Goal: Transaction & Acquisition: Purchase product/service

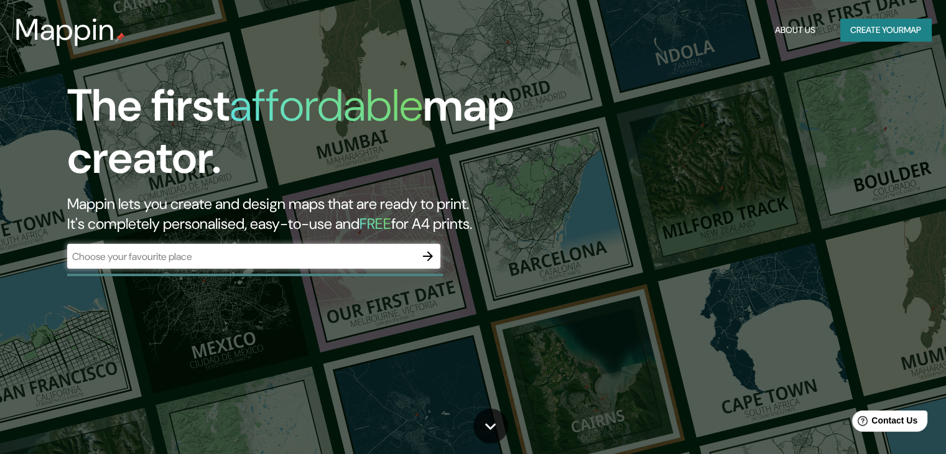
click at [336, 264] on div "​" at bounding box center [253, 256] width 373 height 25
click at [437, 258] on button "button" at bounding box center [428, 256] width 25 height 25
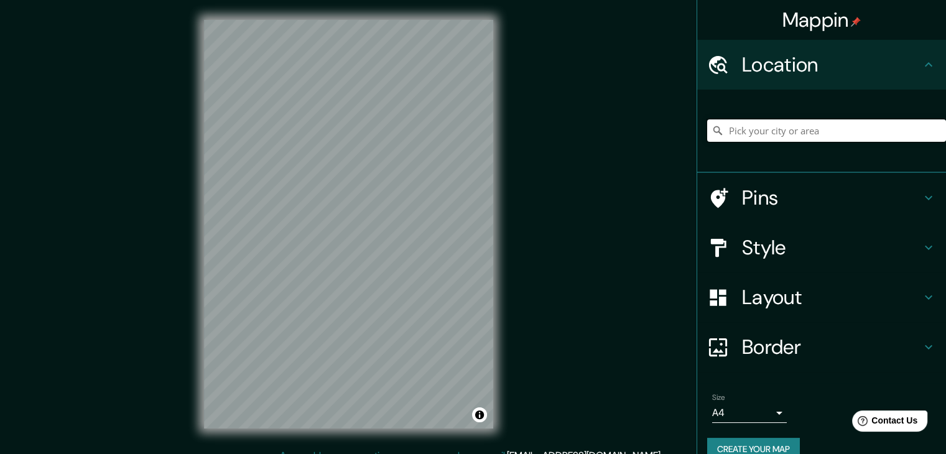
click at [760, 130] on input "Pick your city or area" at bounding box center [826, 130] width 239 height 22
click at [732, 133] on input "Ica, [GEOGRAPHIC_DATA], [GEOGRAPHIC_DATA]" at bounding box center [826, 130] width 239 height 22
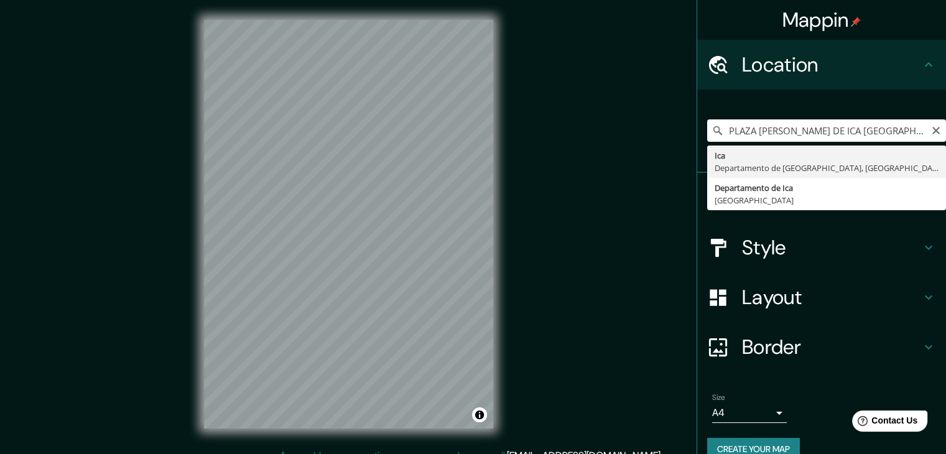
type input "Ica, [GEOGRAPHIC_DATA], [GEOGRAPHIC_DATA]"
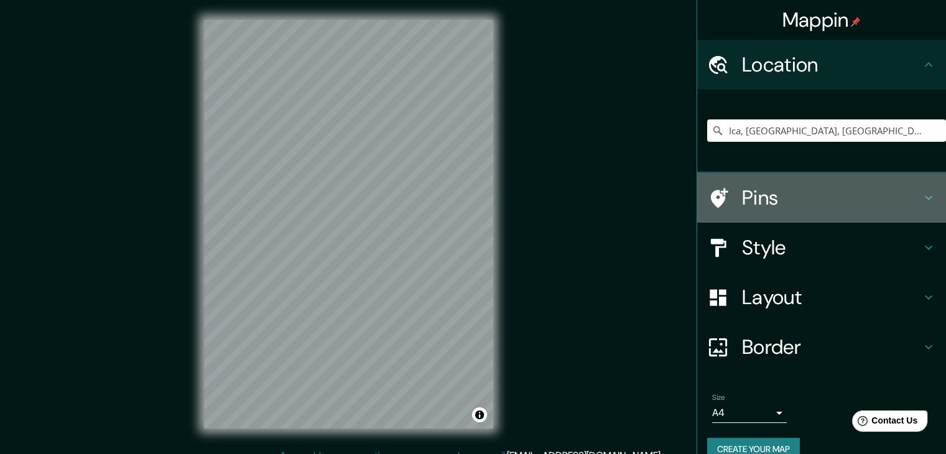
click at [751, 200] on h4 "Pins" at bounding box center [831, 197] width 179 height 25
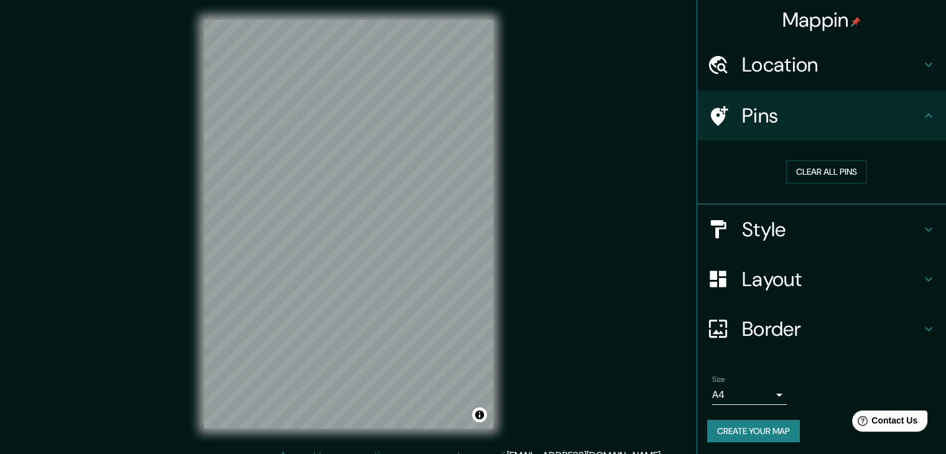
click at [781, 112] on h4 "Pins" at bounding box center [831, 115] width 179 height 25
click at [756, 220] on h4 "Style" at bounding box center [831, 229] width 179 height 25
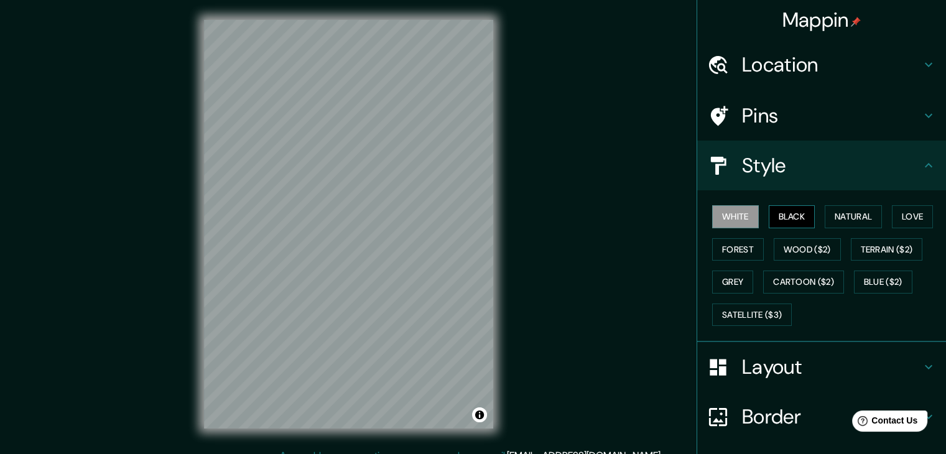
click at [771, 219] on button "Black" at bounding box center [792, 216] width 47 height 23
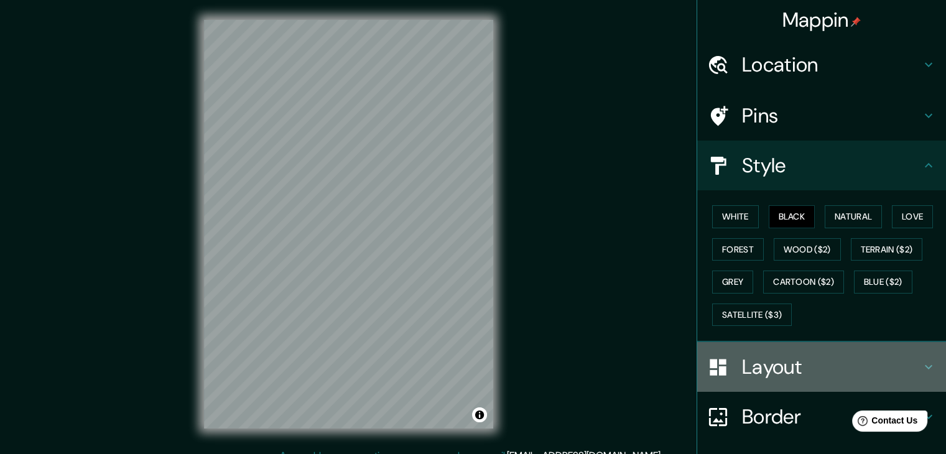
click at [900, 366] on h4 "Layout" at bounding box center [831, 367] width 179 height 25
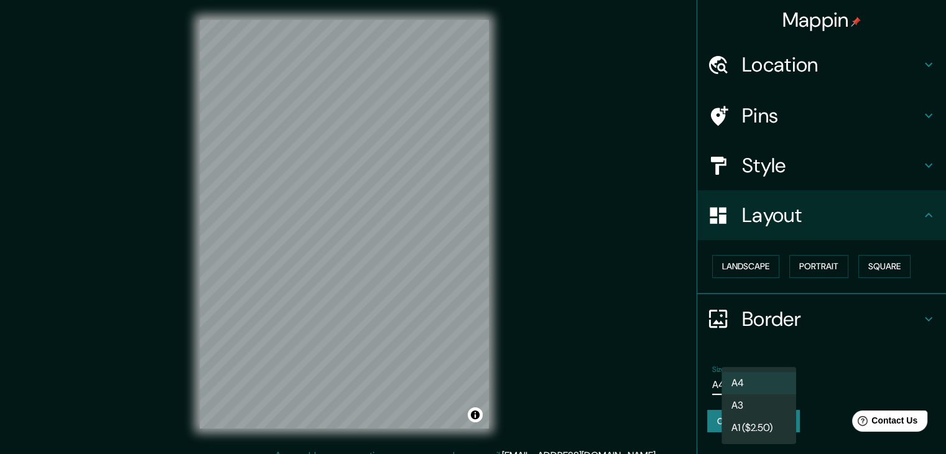
click at [768, 384] on body "Mappin Location Ica, Departamento de Ica, Perú Pins Style Layout Landscape Port…" at bounding box center [473, 227] width 946 height 454
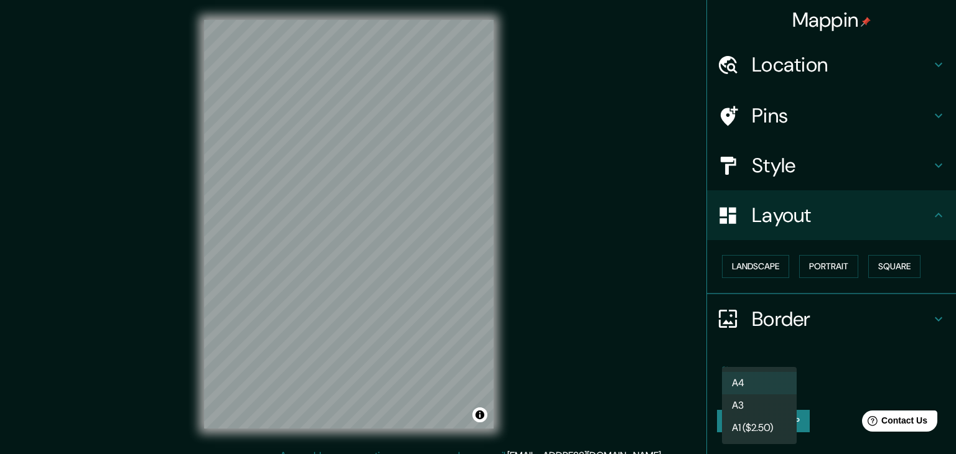
click at [765, 401] on li "A3" at bounding box center [759, 405] width 75 height 22
type input "a4"
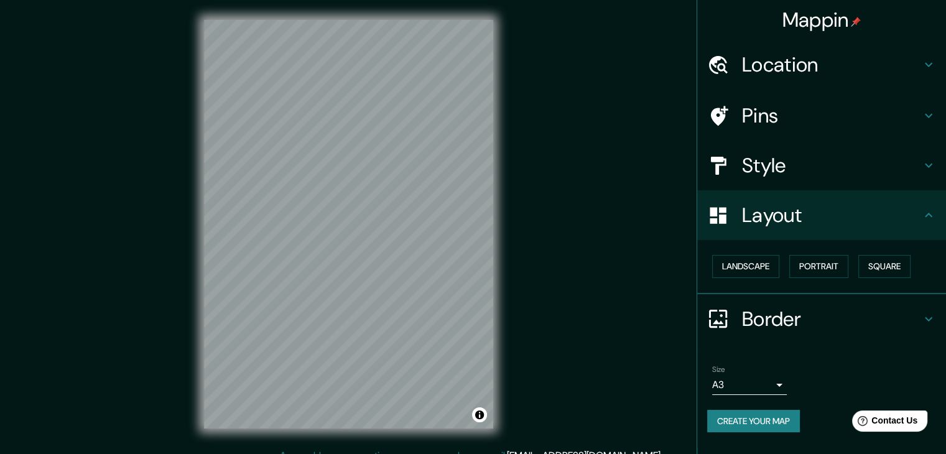
click at [775, 415] on button "Create your map" at bounding box center [753, 421] width 93 height 23
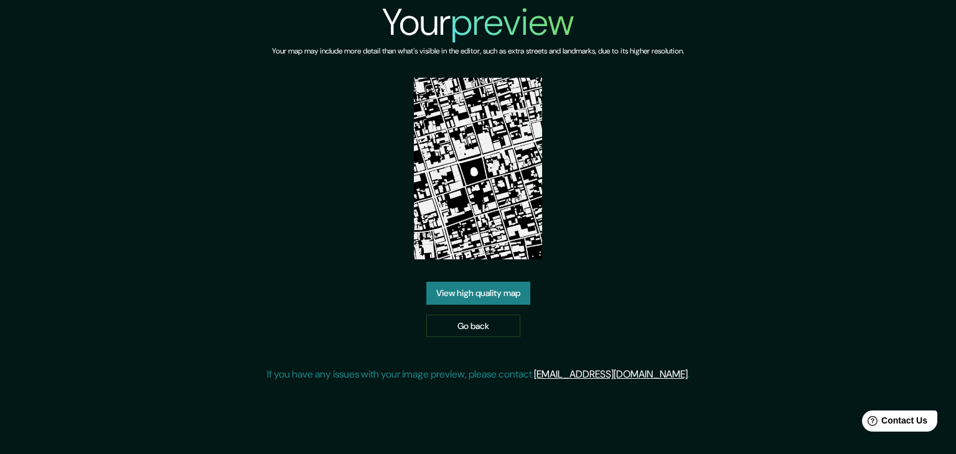
click at [469, 286] on link "View high quality map" at bounding box center [478, 293] width 104 height 23
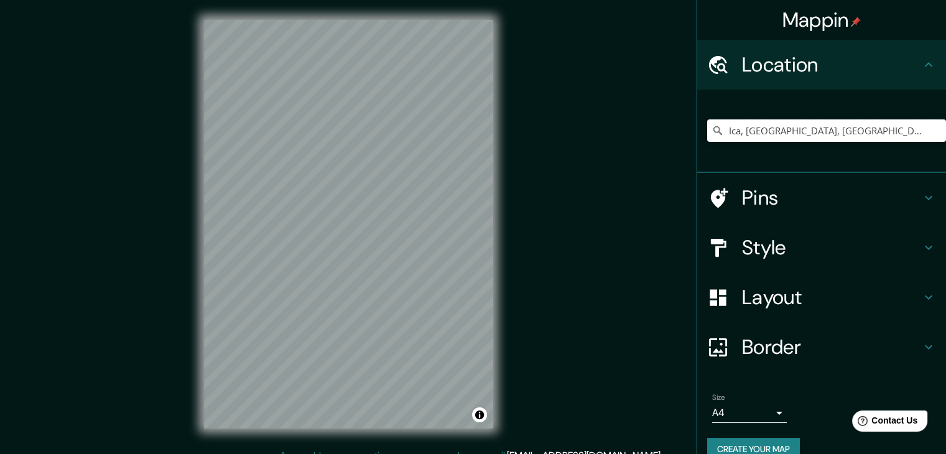
click at [886, 133] on input "Ica, [GEOGRAPHIC_DATA], [GEOGRAPHIC_DATA]" at bounding box center [826, 130] width 239 height 22
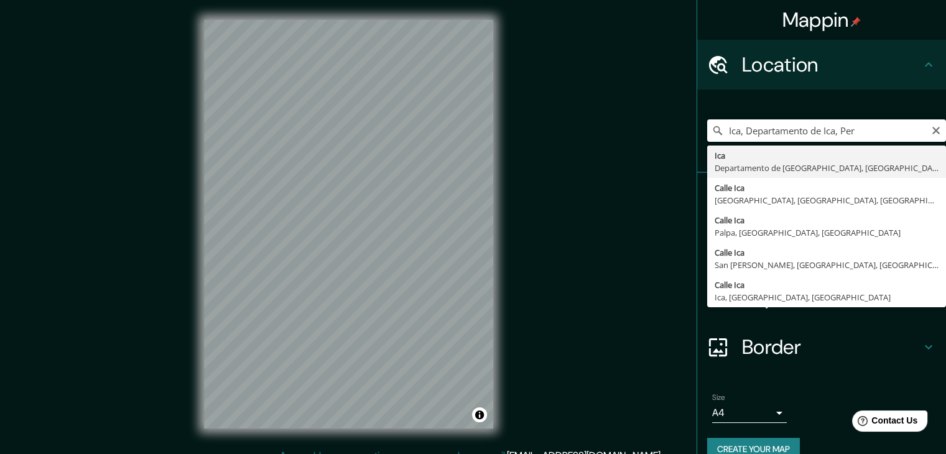
type input "Ica, [GEOGRAPHIC_DATA], [GEOGRAPHIC_DATA]"
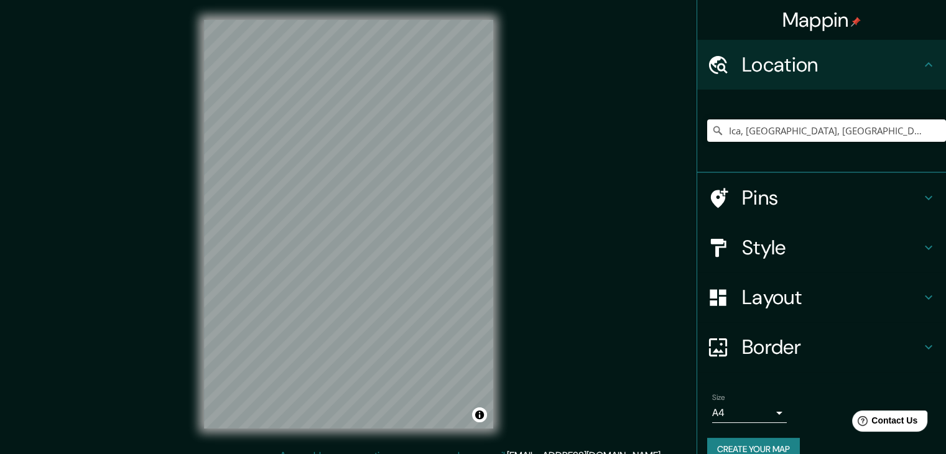
click at [742, 237] on h4 "Style" at bounding box center [831, 247] width 179 height 25
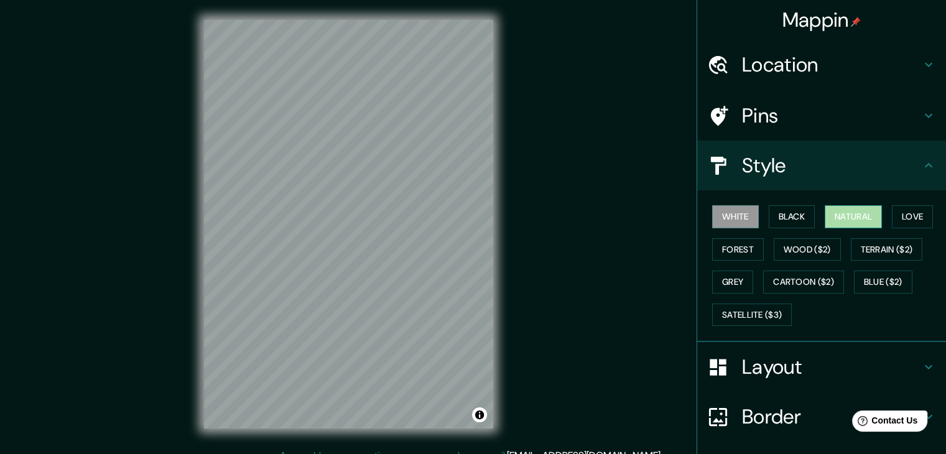
click at [849, 215] on button "Natural" at bounding box center [853, 216] width 57 height 23
click at [894, 224] on button "Love" at bounding box center [912, 216] width 41 height 23
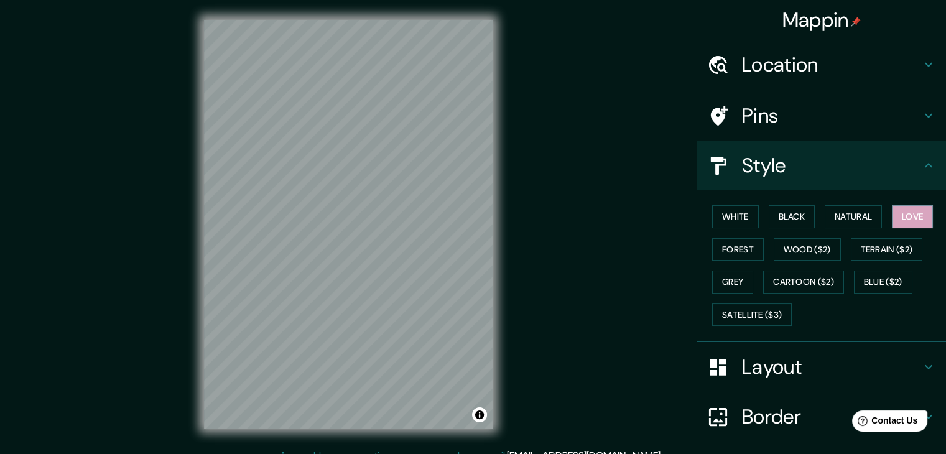
click at [707, 237] on div "White Black Natural Love Forest Wood ($2) Terrain ($2) Grey Cartoon ($2) Blue (…" at bounding box center [826, 265] width 239 height 131
click at [723, 242] on button "Forest" at bounding box center [738, 249] width 52 height 23
click at [726, 273] on button "Grey" at bounding box center [732, 282] width 41 height 23
click at [772, 279] on button "Cartoon ($2)" at bounding box center [803, 282] width 81 height 23
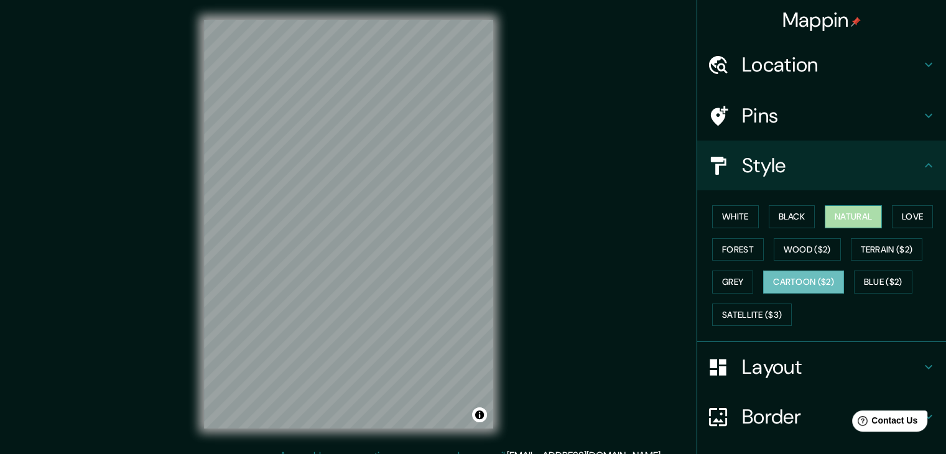
click at [851, 222] on button "Natural" at bounding box center [853, 216] width 57 height 23
click at [784, 208] on button "Black" at bounding box center [792, 216] width 47 height 23
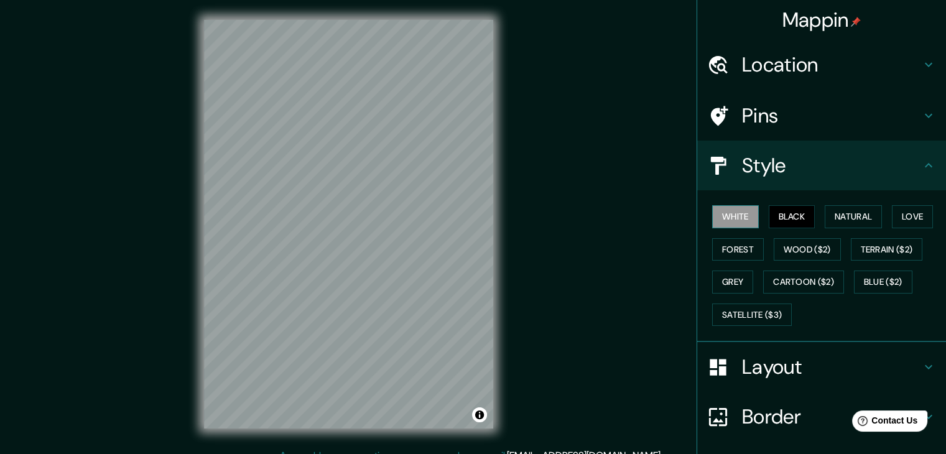
click at [719, 218] on button "White" at bounding box center [735, 216] width 47 height 23
click at [832, 211] on button "Natural" at bounding box center [853, 216] width 57 height 23
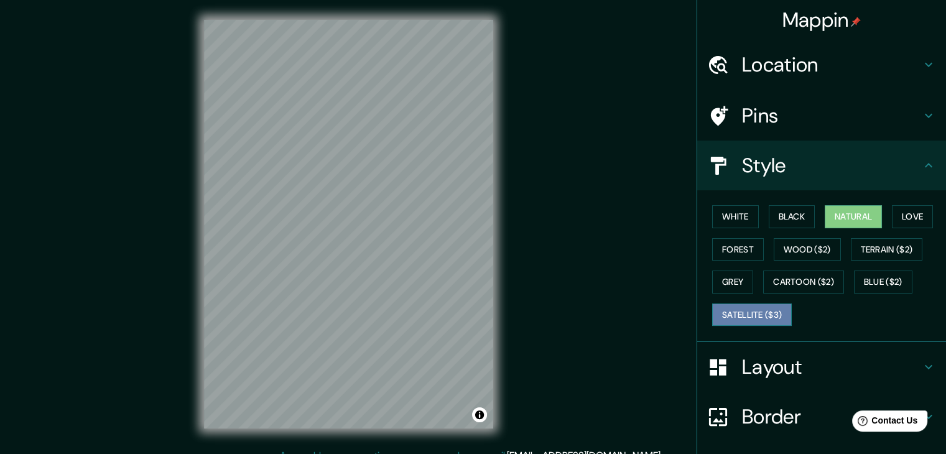
click at [779, 306] on button "Satellite ($3)" at bounding box center [752, 315] width 80 height 23
click at [798, 217] on button "Black" at bounding box center [792, 216] width 47 height 23
click at [853, 212] on button "Natural" at bounding box center [853, 216] width 57 height 23
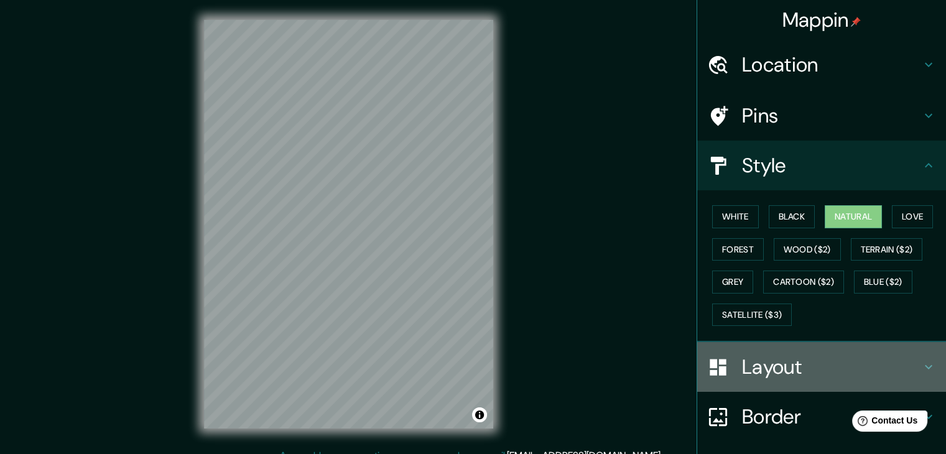
click at [788, 350] on div "Layout" at bounding box center [821, 367] width 249 height 50
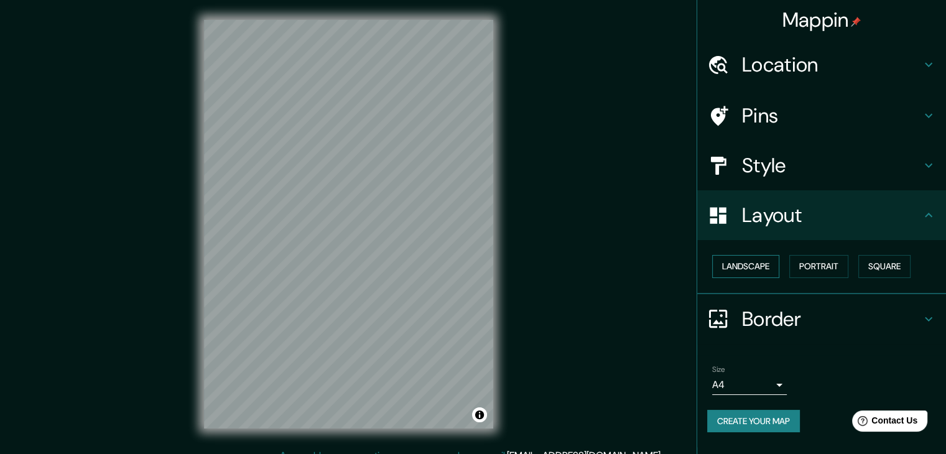
click at [779, 269] on button "Landscape" at bounding box center [745, 266] width 67 height 23
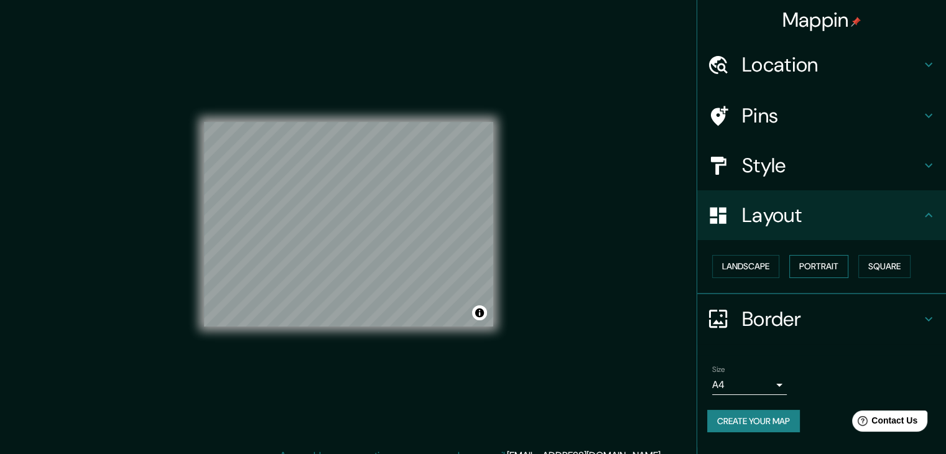
click at [806, 262] on button "Portrait" at bounding box center [818, 266] width 59 height 23
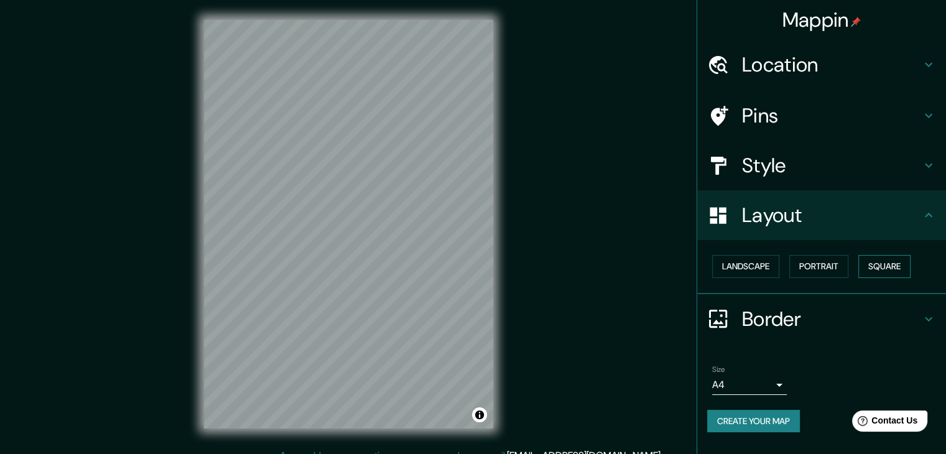
click at [890, 262] on button "Square" at bounding box center [884, 266] width 52 height 23
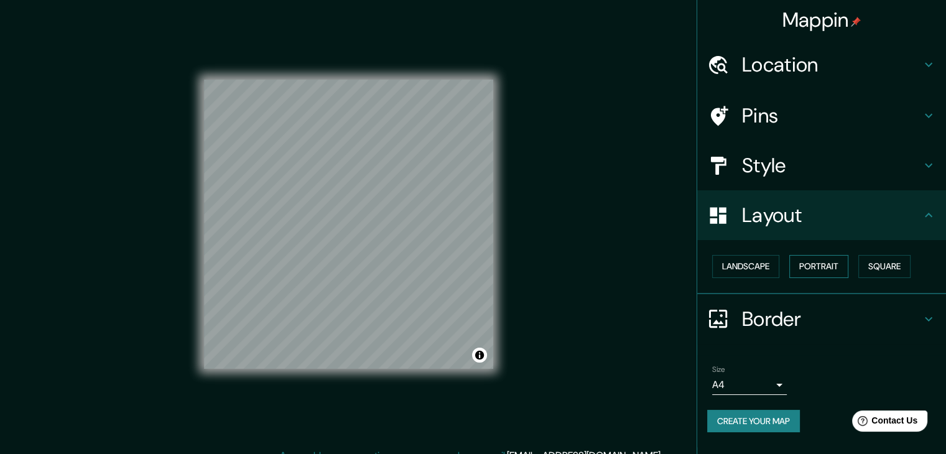
click at [839, 265] on button "Portrait" at bounding box center [818, 266] width 59 height 23
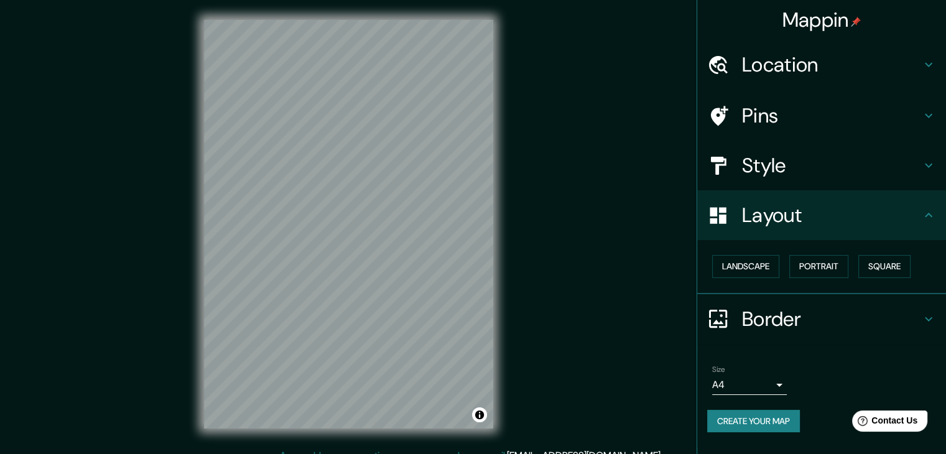
click at [781, 309] on h4 "Border" at bounding box center [831, 319] width 179 height 25
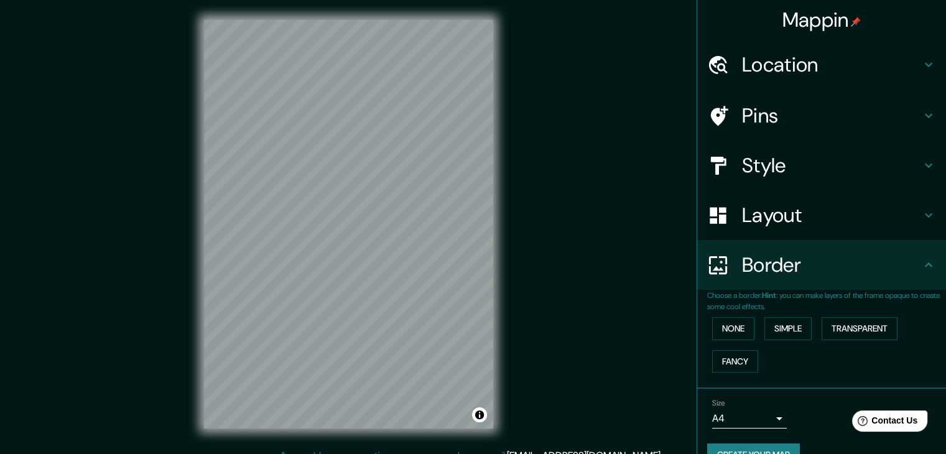
scroll to position [26, 0]
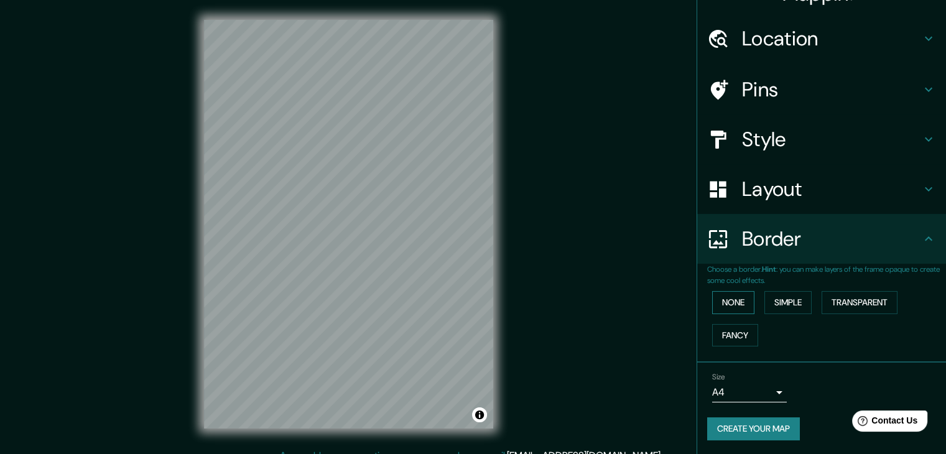
click at [726, 300] on button "None" at bounding box center [733, 302] width 42 height 23
click at [794, 297] on button "Simple" at bounding box center [788, 302] width 47 height 23
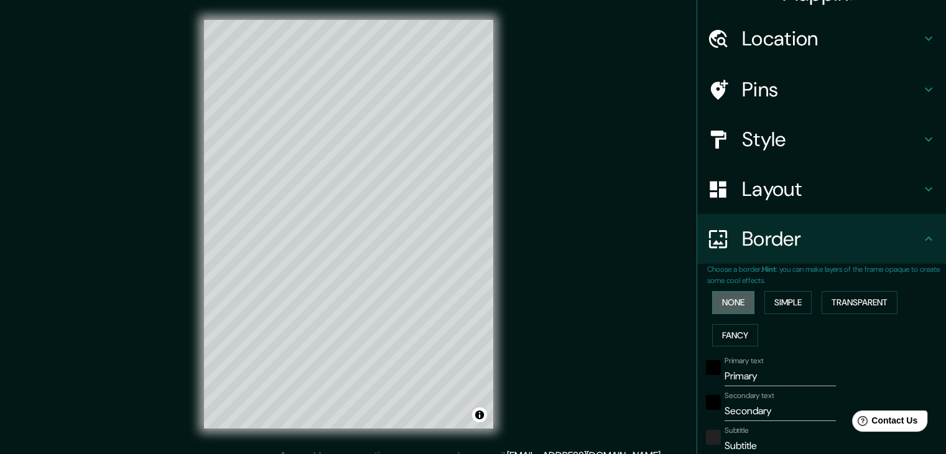
click at [735, 300] on button "None" at bounding box center [733, 302] width 42 height 23
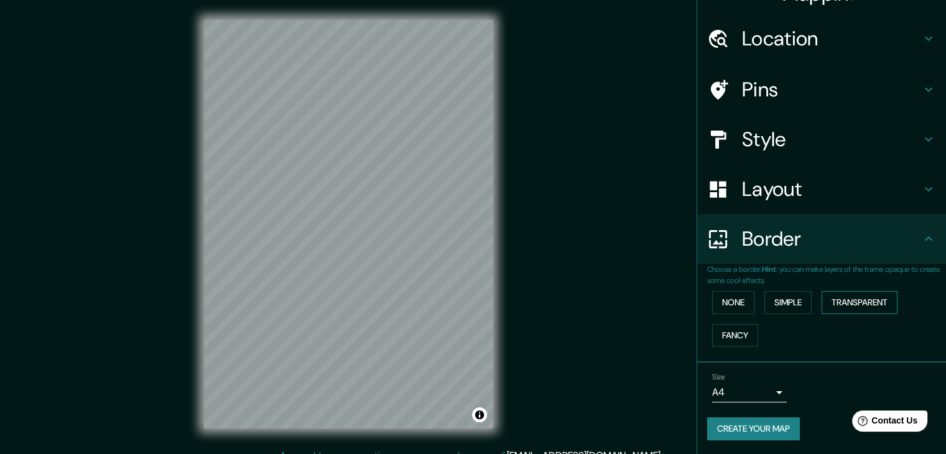
click at [845, 303] on button "Transparent" at bounding box center [860, 302] width 76 height 23
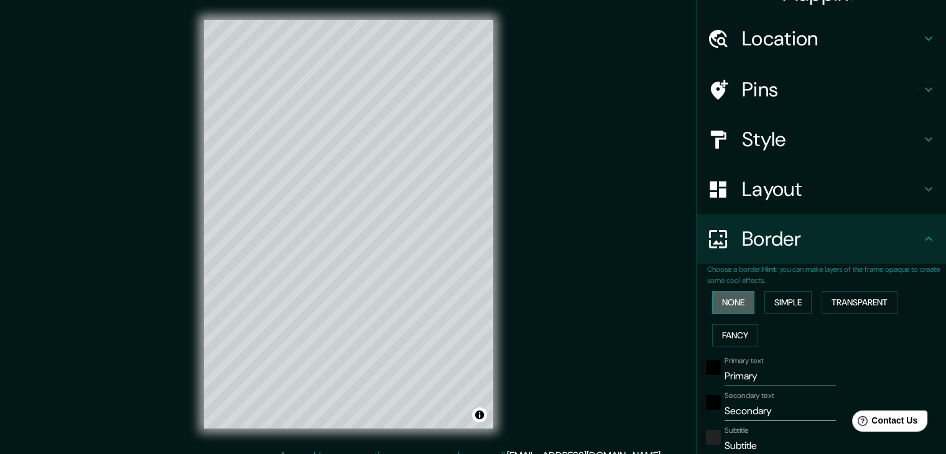
click at [731, 311] on button "None" at bounding box center [733, 302] width 42 height 23
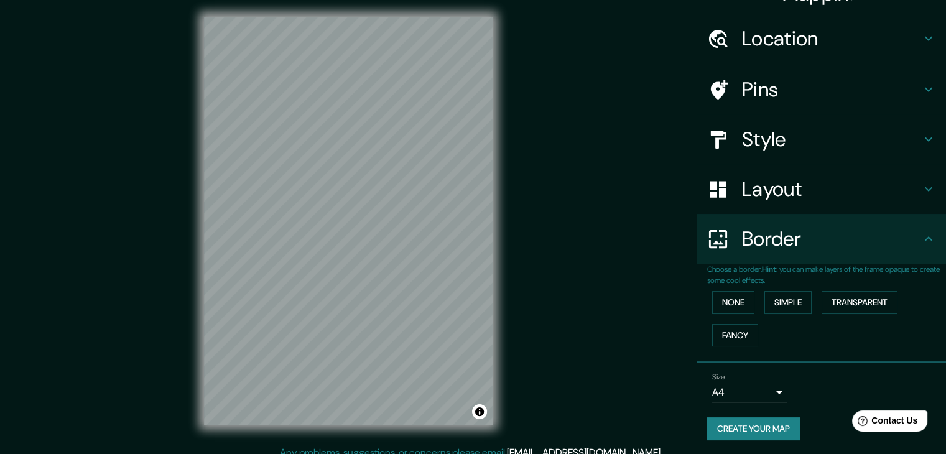
scroll to position [0, 0]
